Goal: Task Accomplishment & Management: Manage account settings

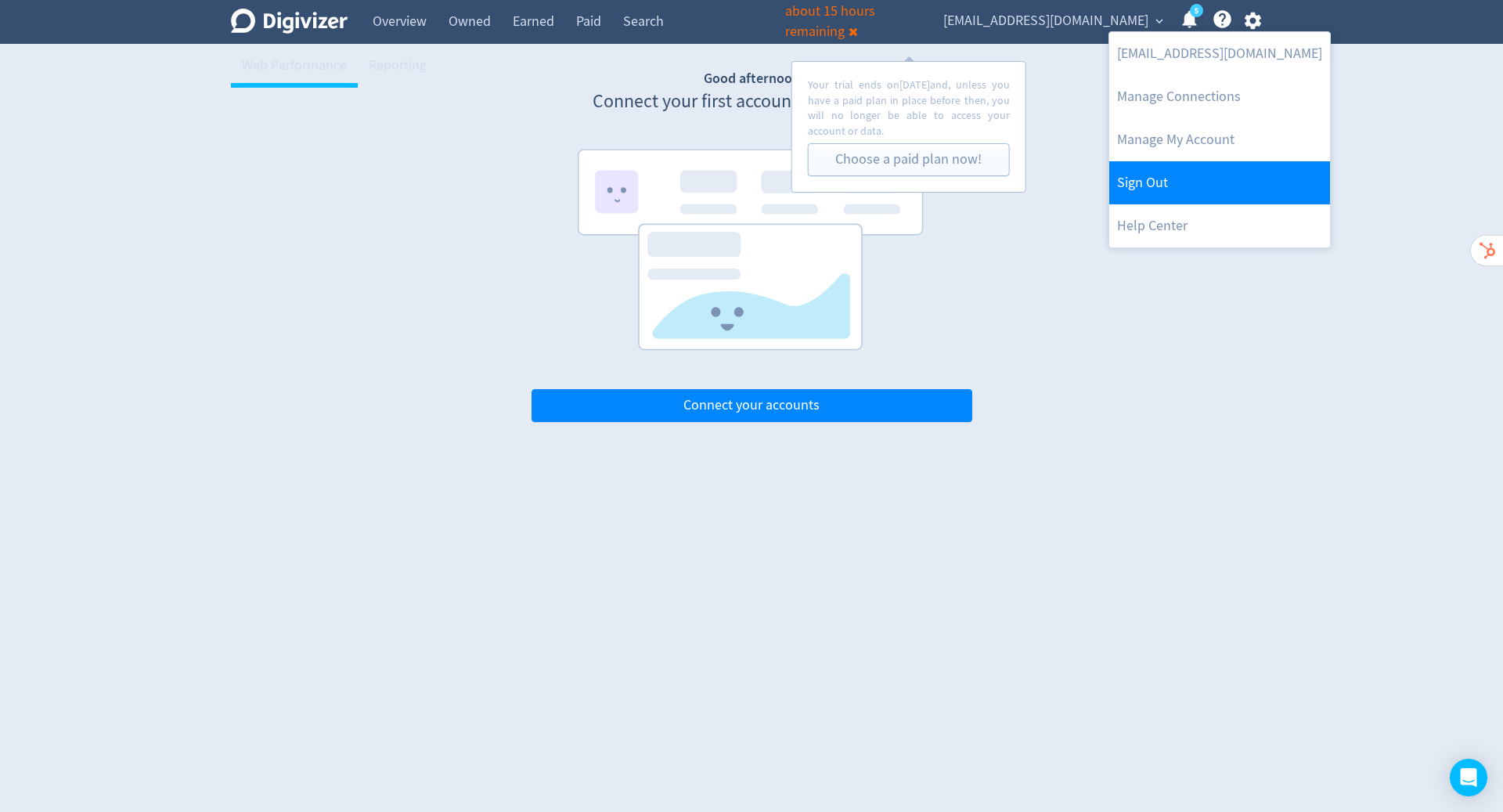
click at [1189, 193] on link "Sign Out" at bounding box center [1220, 182] width 220 height 43
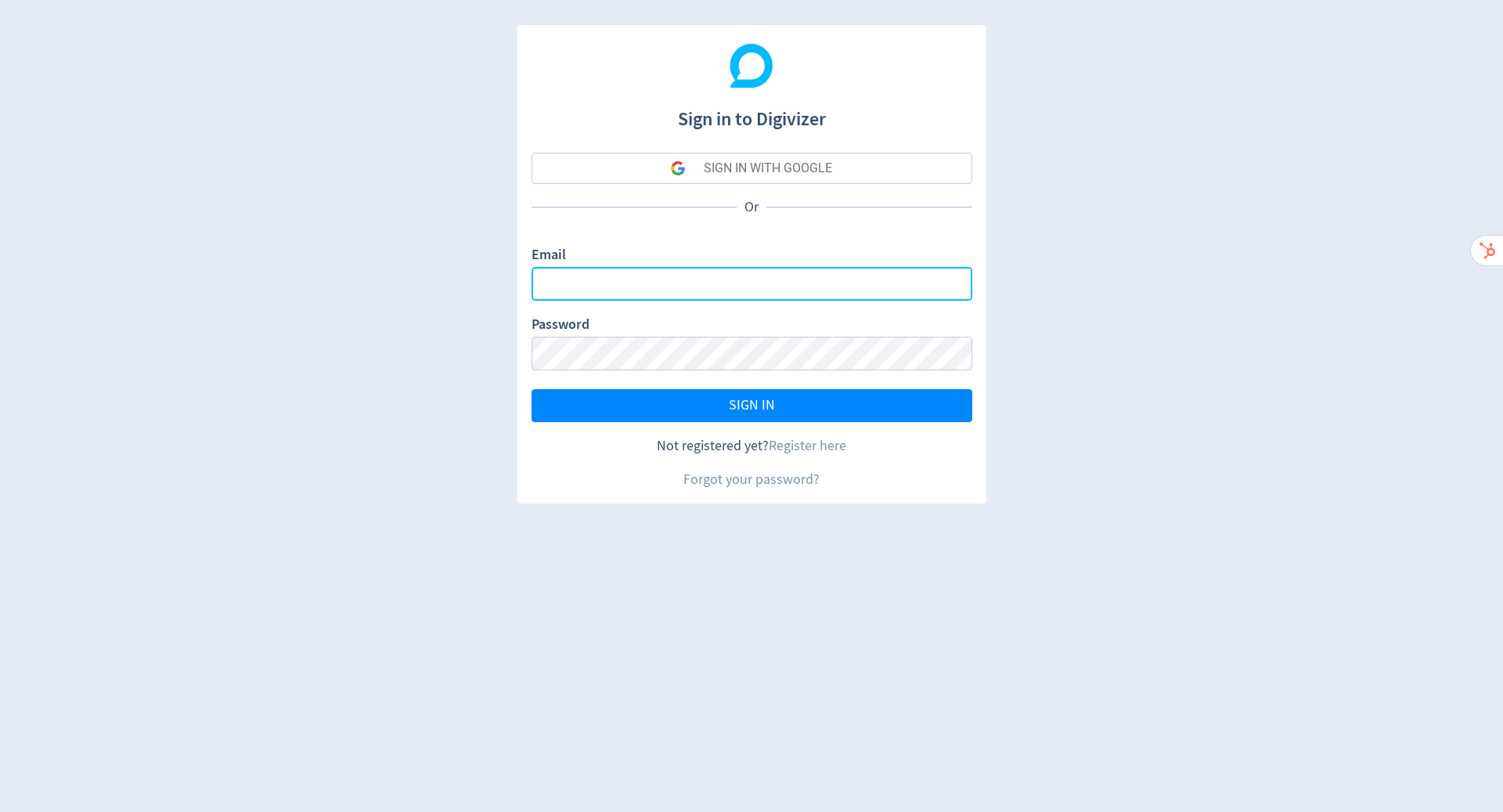
click at [812, 284] on input "Email" at bounding box center [752, 284] width 441 height 34
click at [917, 286] on input "Email" at bounding box center [752, 284] width 441 height 34
click at [0, 811] on com-1password-button at bounding box center [0, 812] width 0 height 0
type input "[PERSON_NAME][EMAIL_ADDRESS][PERSON_NAME][DOMAIN_NAME]"
